Goal: Check status: Check status

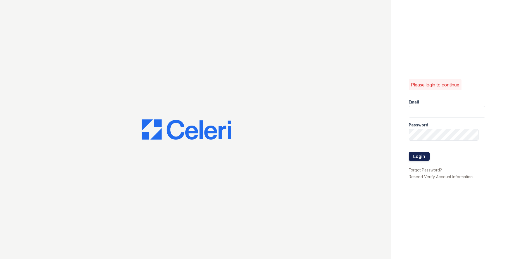
type input "Renewowingsmills@trinity-pm.com"
click at [422, 158] on button "Login" at bounding box center [419, 156] width 21 height 9
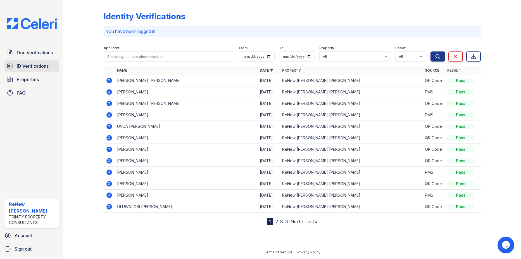
click at [39, 67] on span "ID Verifications" at bounding box center [33, 66] width 32 height 7
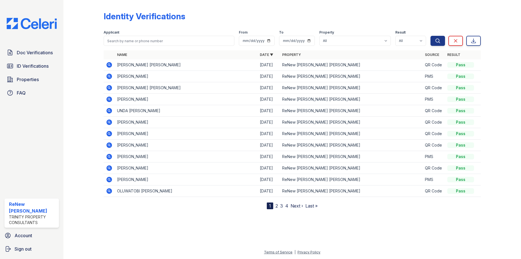
click at [110, 87] on icon at bounding box center [109, 87] width 7 height 7
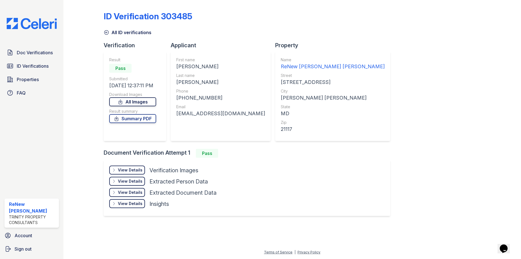
click at [144, 101] on link "All Images" at bounding box center [132, 101] width 47 height 9
click at [135, 118] on link "Summary PDF" at bounding box center [132, 118] width 47 height 9
click at [33, 53] on span "Doc Verifications" at bounding box center [35, 52] width 36 height 7
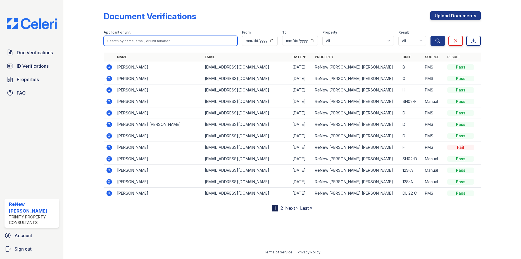
click at [130, 42] on input "search" at bounding box center [171, 41] width 134 height 10
type input "[PERSON_NAME]"
click at [431, 36] on button "Search" at bounding box center [438, 41] width 15 height 10
